Goal: Transaction & Acquisition: Purchase product/service

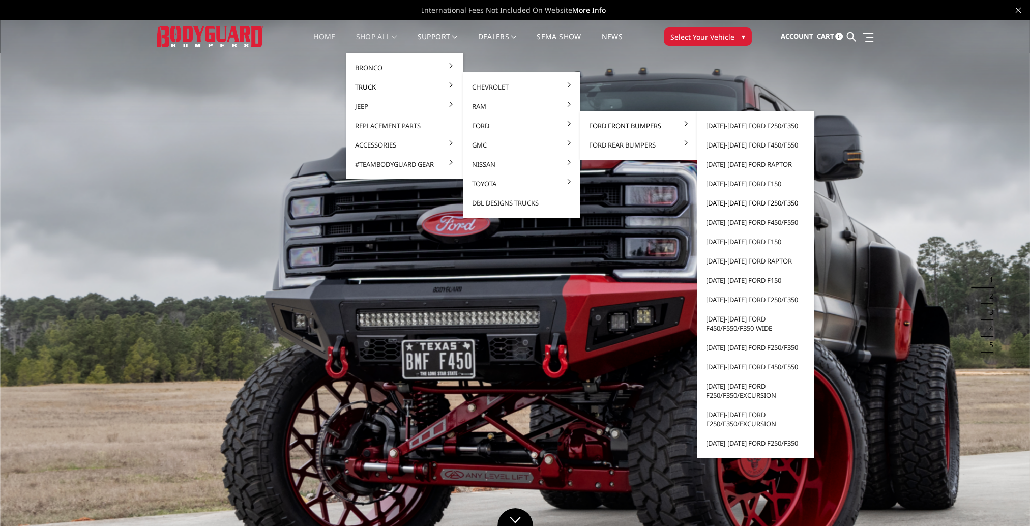
click at [753, 203] on link "[DATE]-[DATE] Ford F250/F350" at bounding box center [755, 202] width 109 height 19
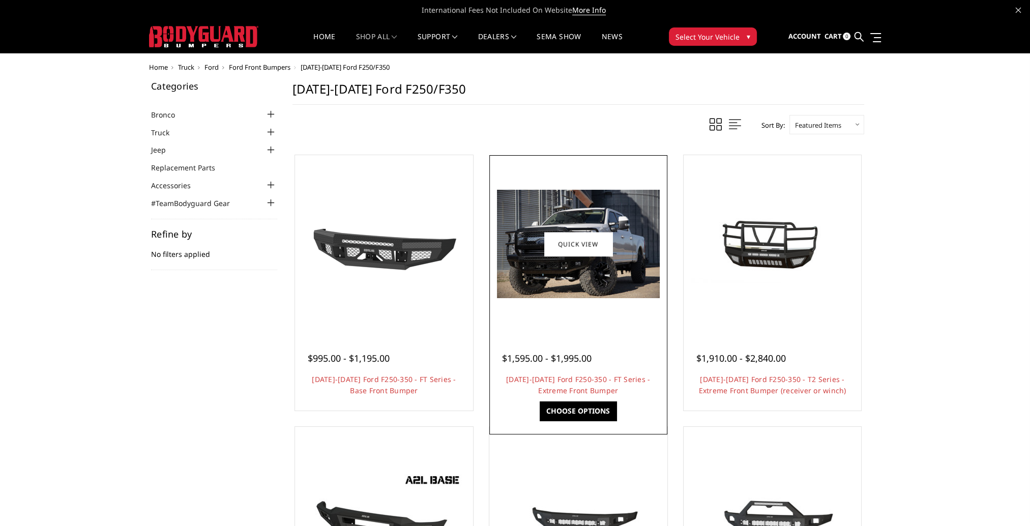
click at [528, 260] on img at bounding box center [578, 244] width 163 height 108
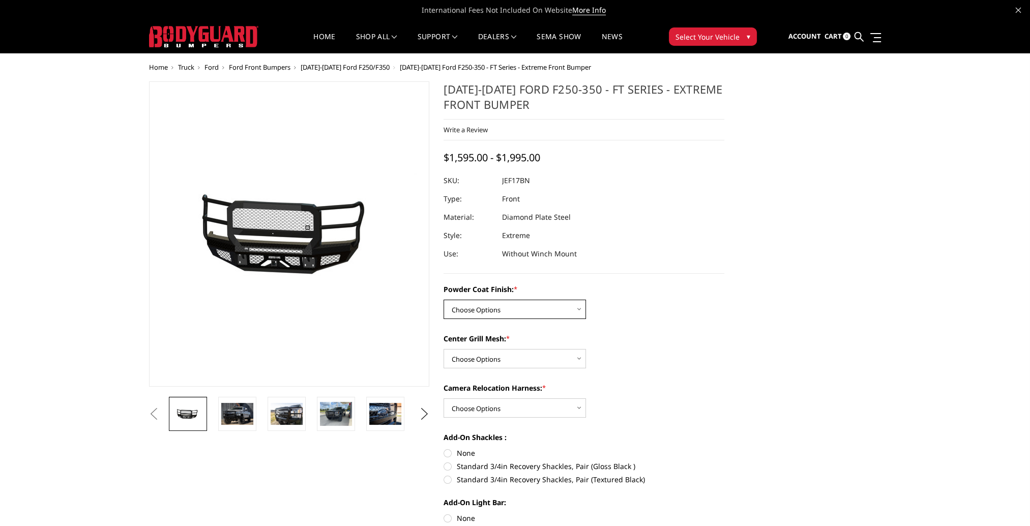
click at [562, 306] on select "Choose Options Bare Metal Gloss Black Powder Coat Textured Black Powder Coat" at bounding box center [515, 309] width 142 height 19
click at [648, 381] on div "Powder Coat Finish: * Choose Options Bare Metal Gloss Black Powder Coat Texture…" at bounding box center [584, 409] width 281 height 251
click at [550, 363] on select "Choose Options WITH Expanded Metal in Center Grill WITHOUT Expanded Metal in Ce…" at bounding box center [515, 358] width 142 height 19
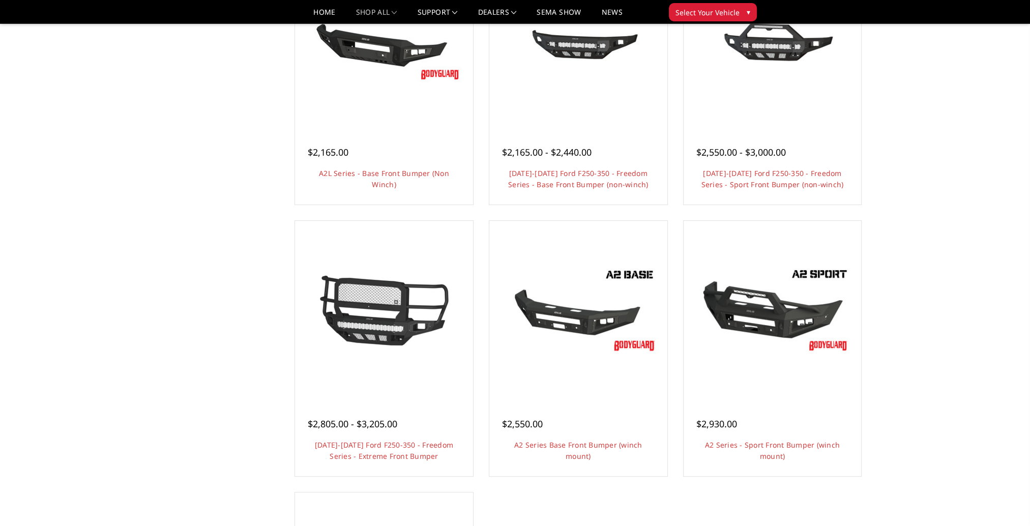
scroll to position [458, 0]
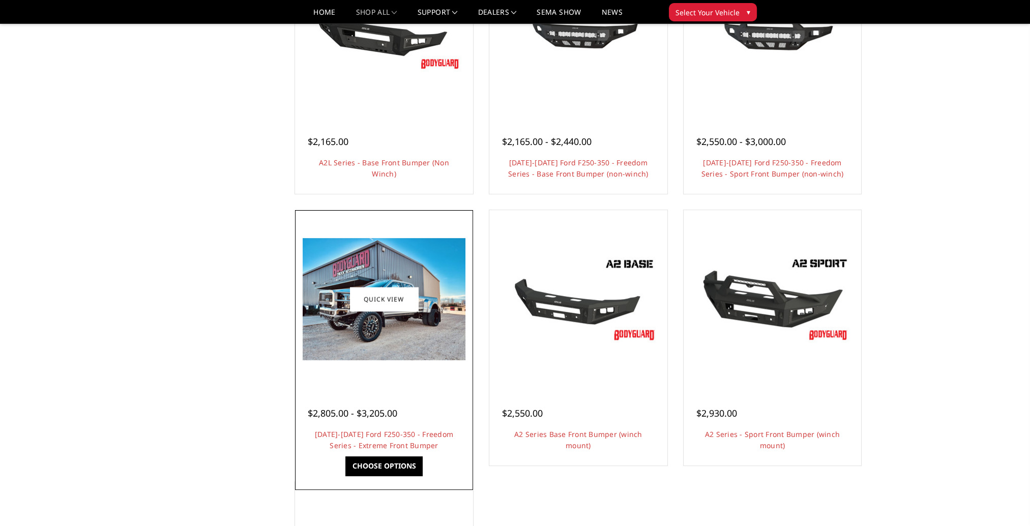
click at [369, 326] on img at bounding box center [384, 299] width 163 height 122
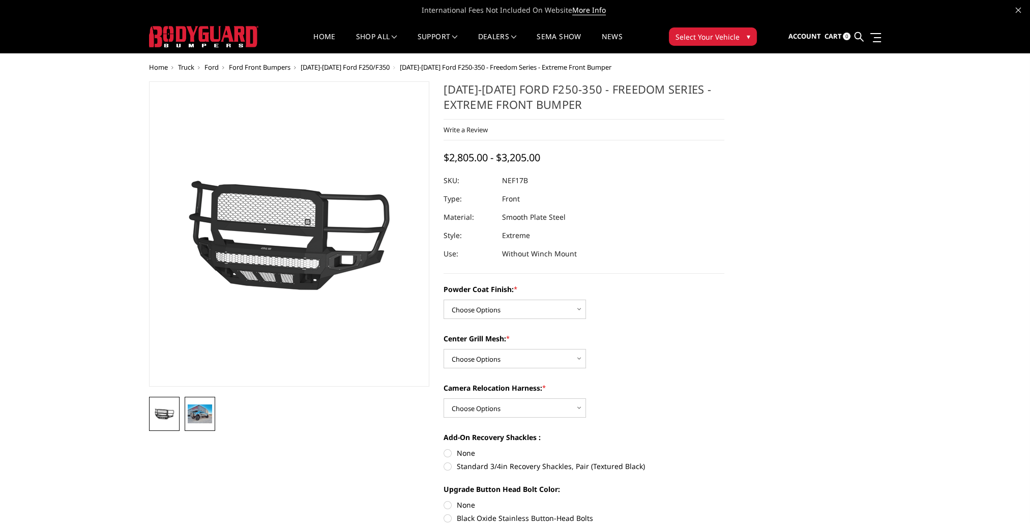
click at [203, 418] on img at bounding box center [200, 413] width 24 height 18
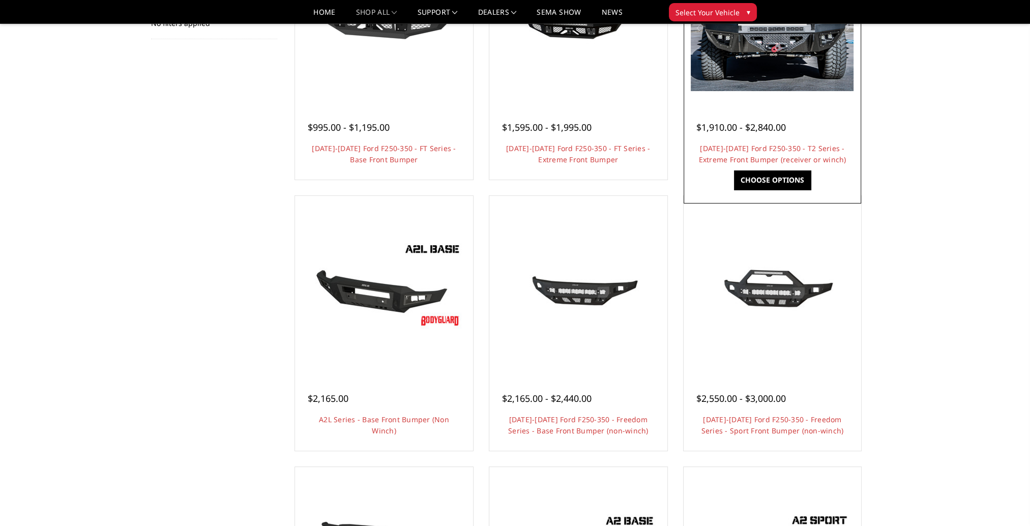
scroll to position [203, 0]
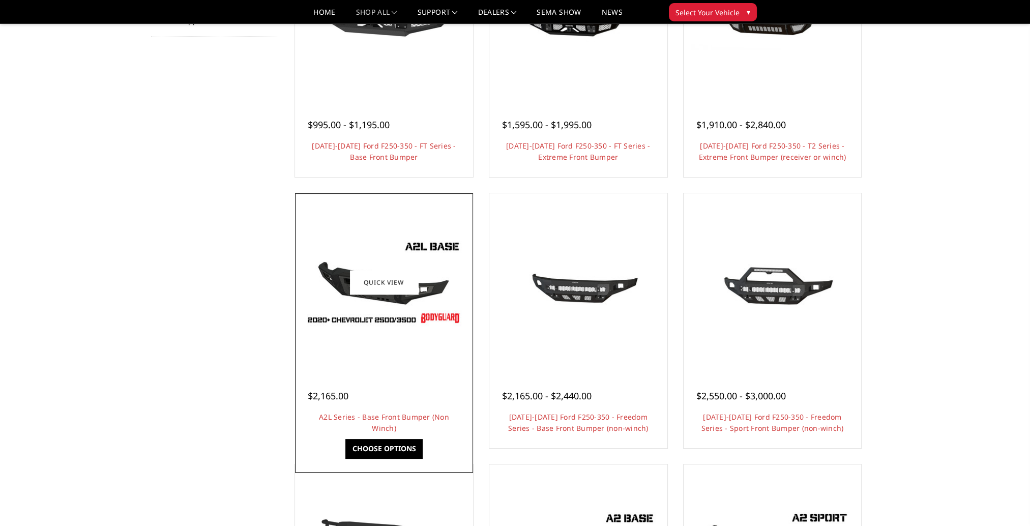
click at [396, 331] on div at bounding box center [384, 282] width 173 height 173
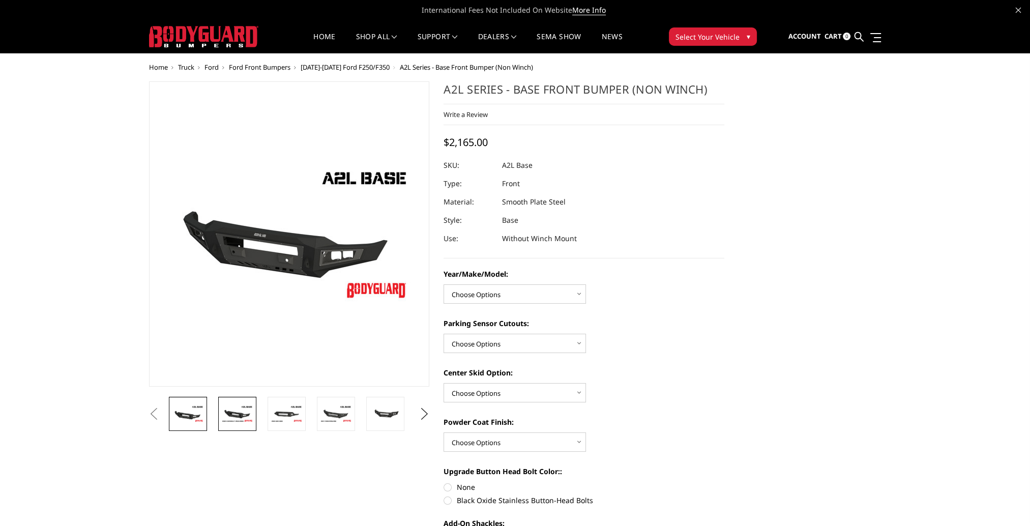
click at [239, 419] on img at bounding box center [237, 414] width 32 height 18
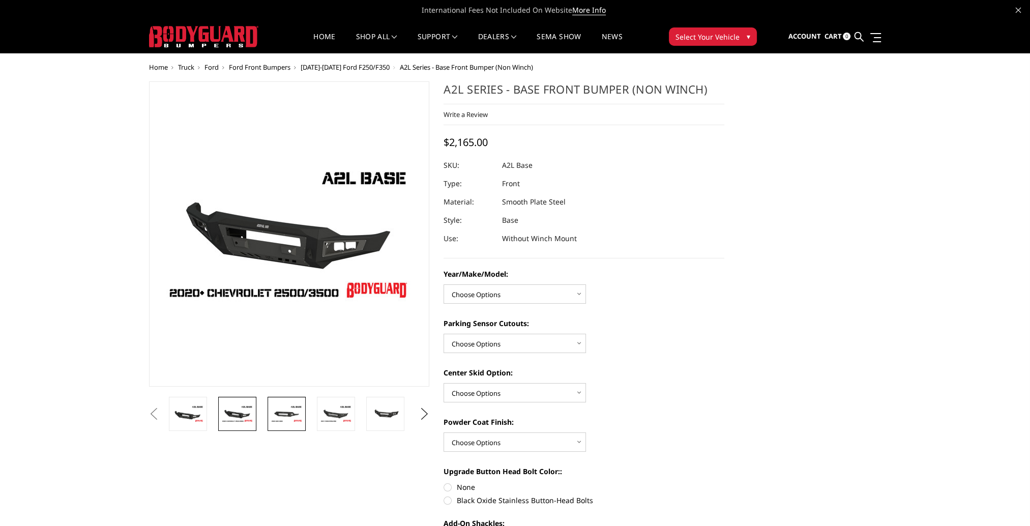
click at [283, 413] on img at bounding box center [287, 414] width 32 height 18
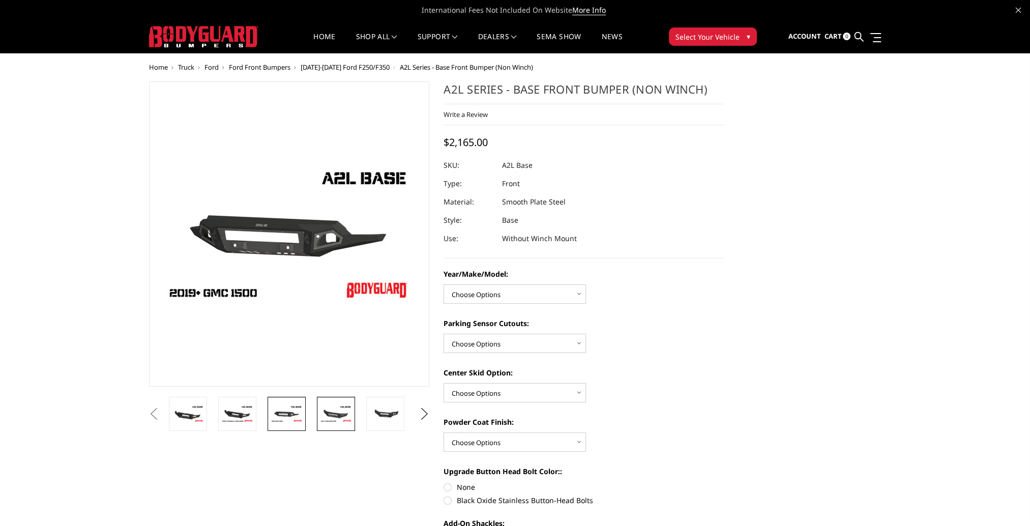
click at [328, 407] on img at bounding box center [336, 414] width 32 height 18
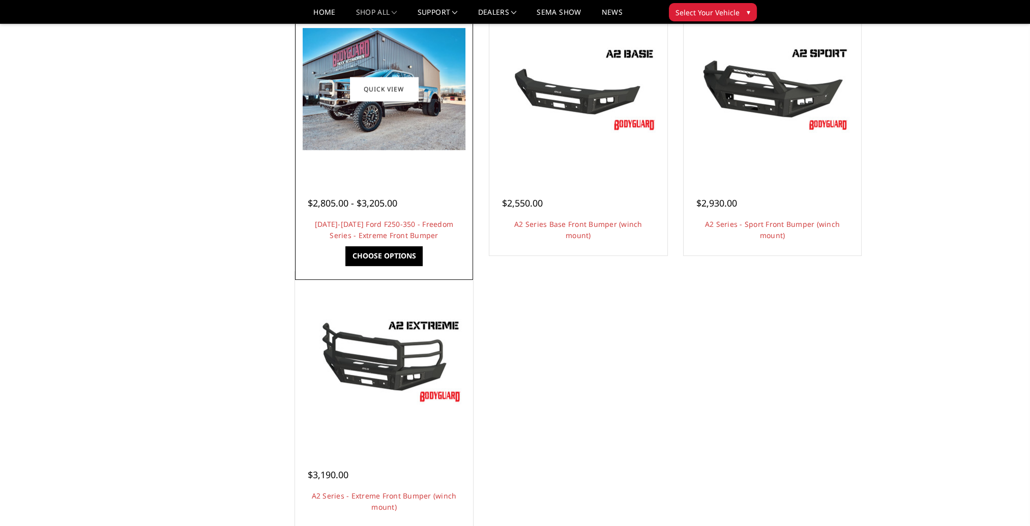
scroll to position [763, 0]
